Goal: Task Accomplishment & Management: Manage account settings

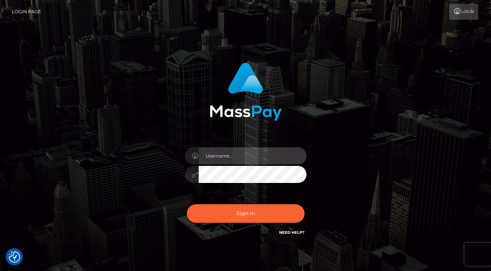
type input "Edward"
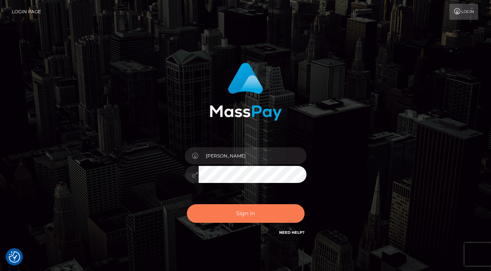
click at [254, 217] on button "Sign in" at bounding box center [246, 213] width 118 height 19
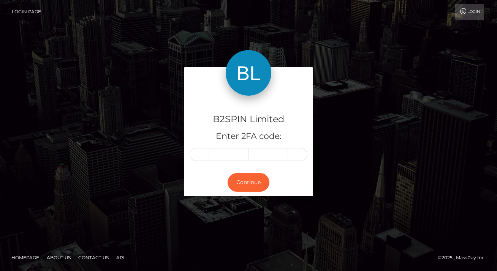
click at [199, 163] on div "B2SPIN Limited Enter 2FA code:" at bounding box center [248, 132] width 129 height 73
click at [200, 157] on input "text" at bounding box center [199, 154] width 20 height 13
paste input "8"
type input "8"
type input "7"
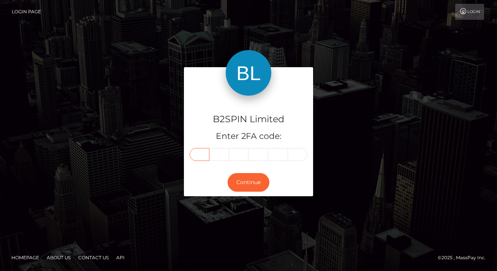
type input "2"
type input "8"
type input "1"
type input "7"
click at [239, 183] on button "Continue" at bounding box center [248, 182] width 42 height 19
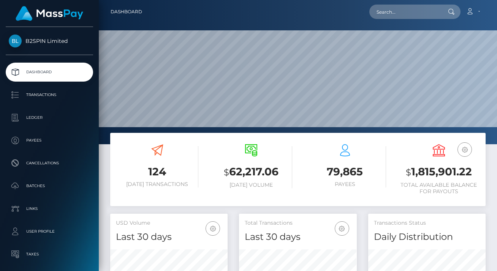
scroll to position [134, 117]
click at [424, 170] on h3 "$ 1,815,901.22" at bounding box center [438, 172] width 82 height 16
copy h3 "1,815,901.22"
